Goal: Find specific page/section: Find specific page/section

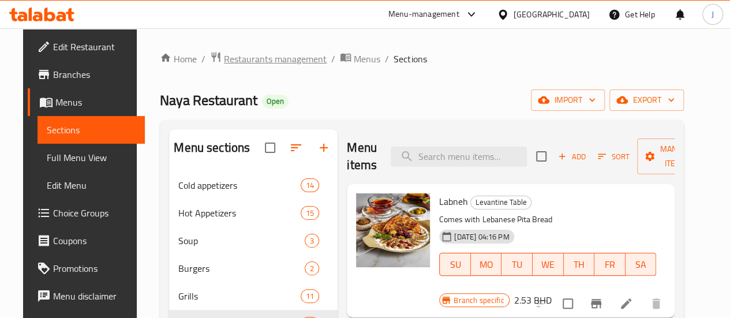
scroll to position [1307, 0]
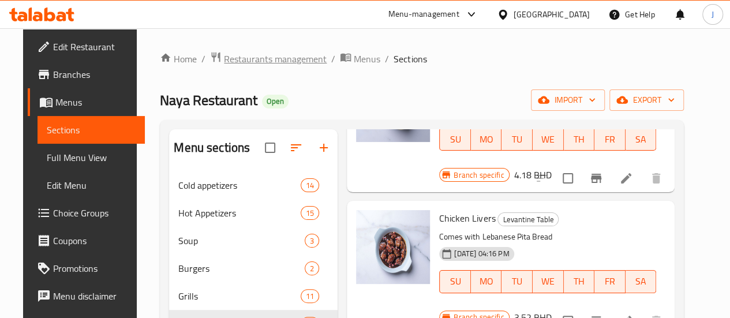
click at [251, 56] on span "Restaurants management" at bounding box center [275, 59] width 103 height 14
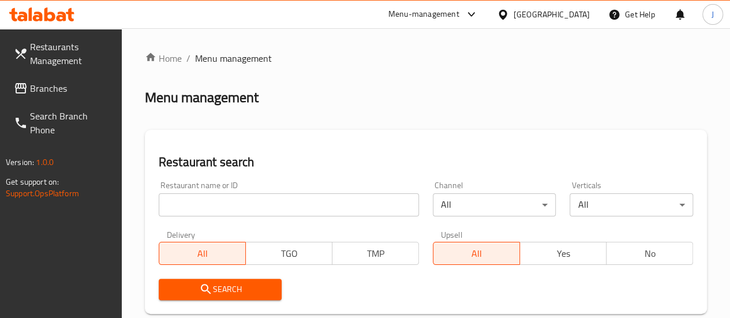
click at [249, 206] on input "search" at bounding box center [289, 204] width 260 height 23
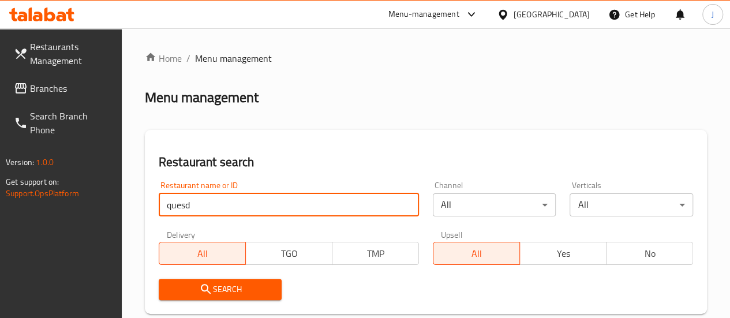
click button "Search" at bounding box center [221, 289] width 124 height 21
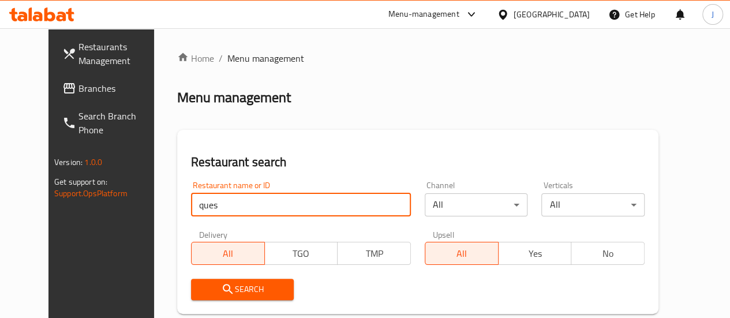
type input "ques"
click button "Search" at bounding box center [242, 289] width 103 height 21
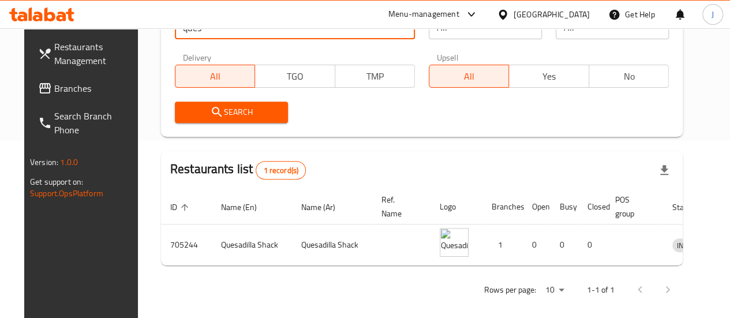
scroll to position [0, 42]
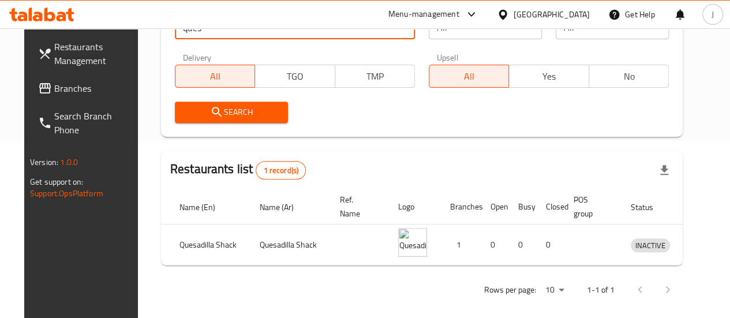
click button "Search" at bounding box center [231, 112] width 113 height 21
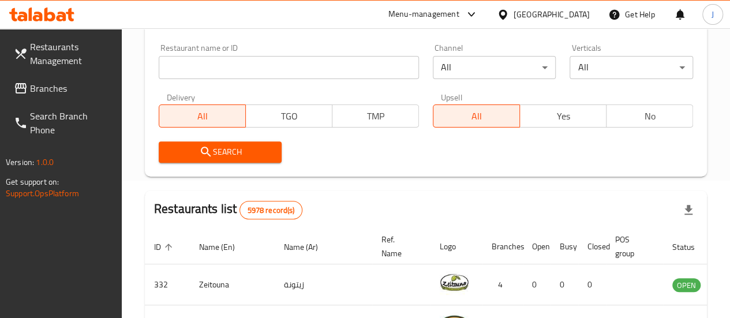
scroll to position [120, 0]
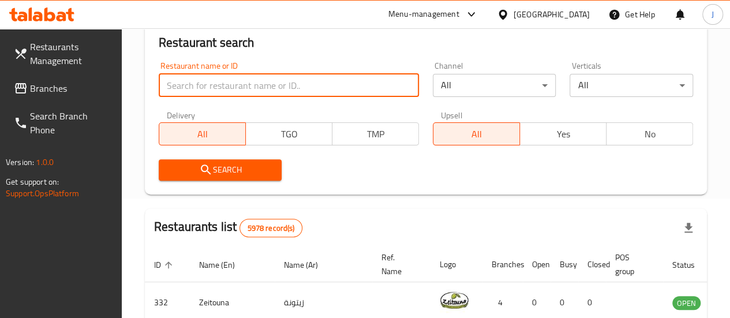
click at [241, 92] on input "search" at bounding box center [289, 85] width 260 height 23
type input "quesa"
click button "Search" at bounding box center [221, 169] width 124 height 21
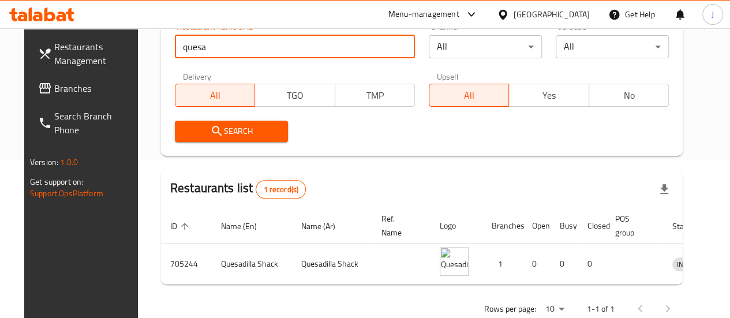
scroll to position [196, 0]
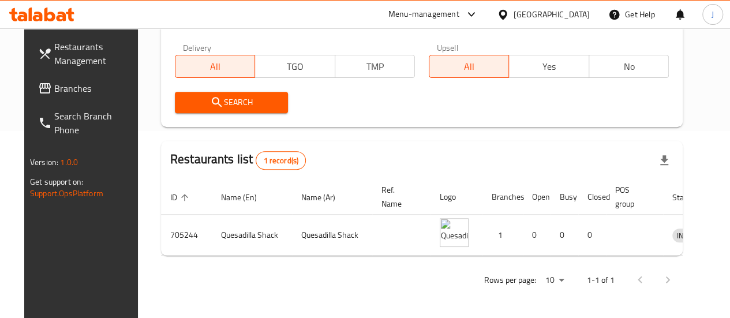
drag, startPoint x: 473, startPoint y: 266, endPoint x: 477, endPoint y: 256, distance: 10.6
click at [477, 258] on div "Home / Menu management Menu management Restaurant search Restaurant name or ID …" at bounding box center [422, 79] width 522 height 431
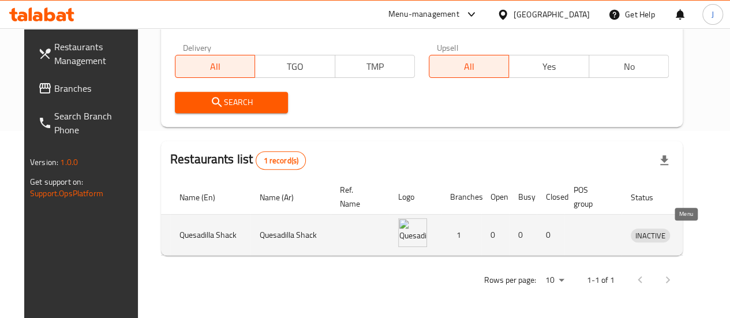
click at [694, 231] on icon "enhanced table" at bounding box center [700, 236] width 13 height 10
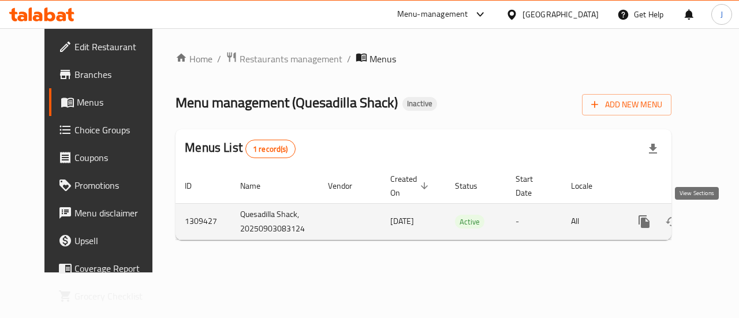
click at [714, 221] on link "enhanced table" at bounding box center [728, 222] width 28 height 28
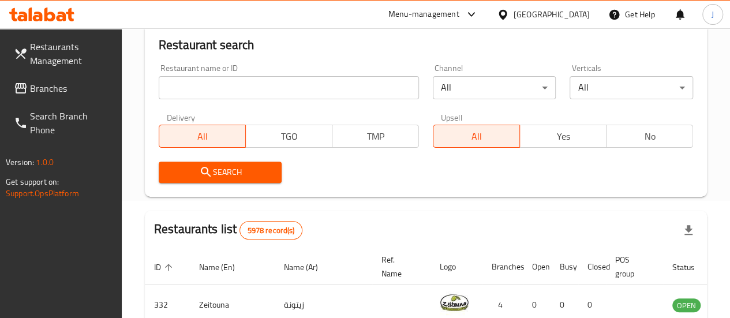
scroll to position [80, 0]
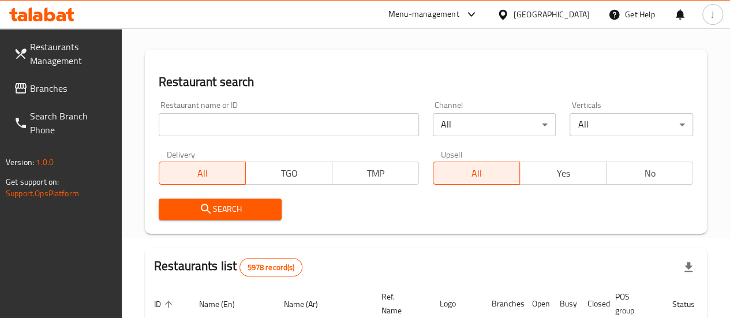
click at [256, 138] on div "Restaurant name or ID Restaurant name or ID" at bounding box center [289, 118] width 274 height 49
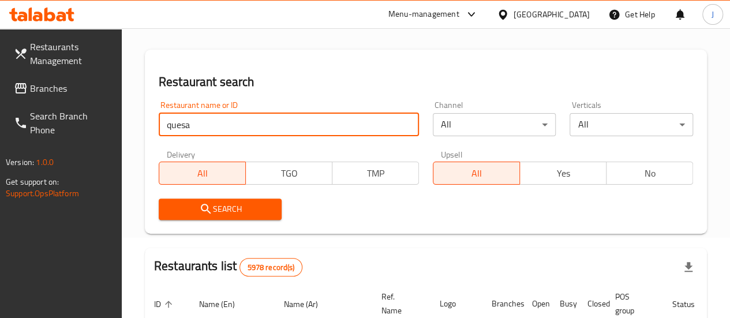
type input "quesa"
click button "Search" at bounding box center [221, 209] width 124 height 21
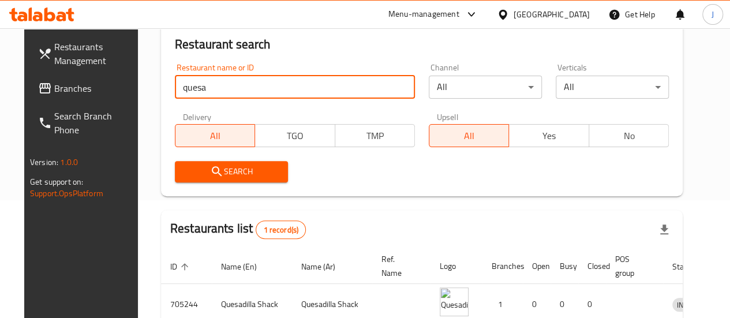
scroll to position [196, 0]
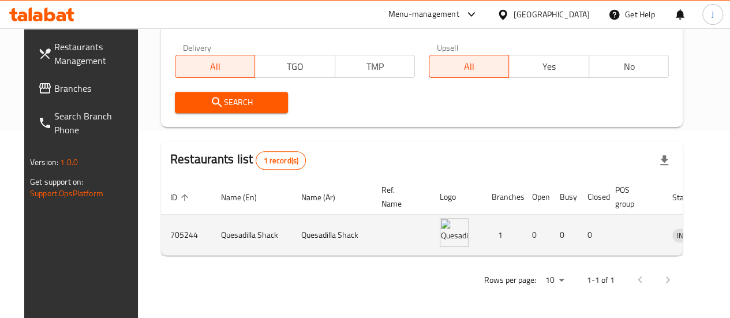
click at [176, 226] on td "705244" at bounding box center [186, 235] width 51 height 41
click at [176, 227] on td "705244" at bounding box center [186, 235] width 51 height 41
copy td "705244"
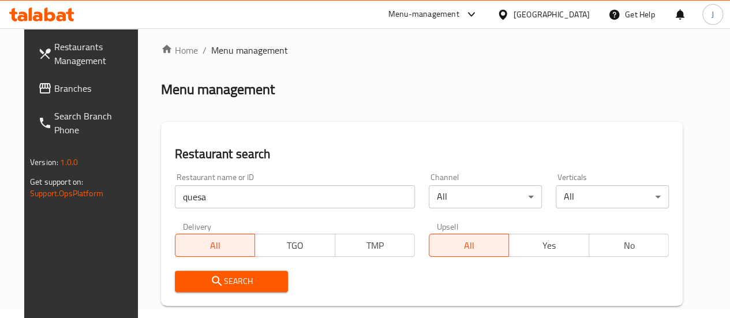
scroll to position [0, 0]
